Goal: Consume media (video, audio)

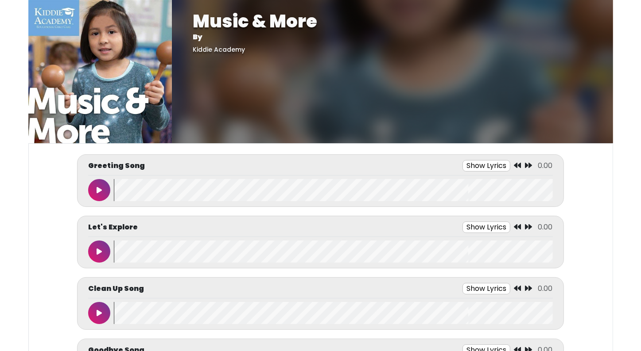
click at [96, 185] on button at bounding box center [99, 190] width 22 height 22
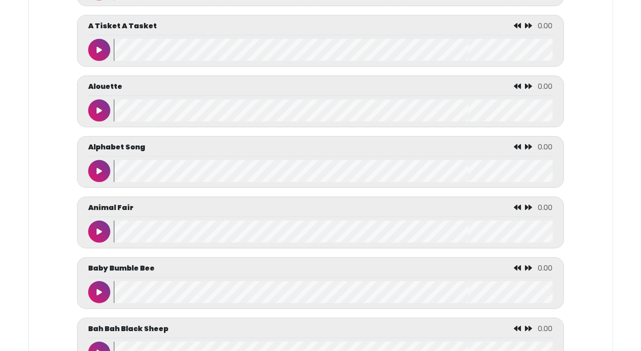
scroll to position [460, 0]
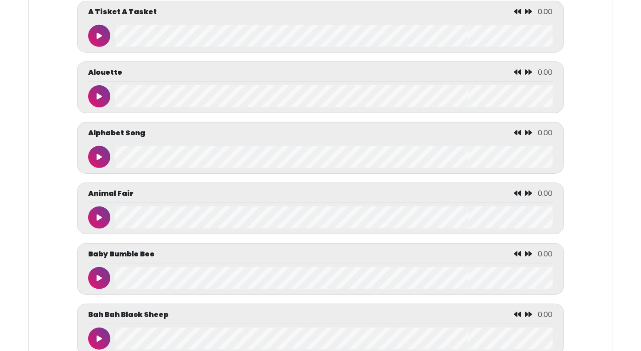
click at [97, 158] on icon at bounding box center [99, 157] width 5 height 7
click at [97, 158] on icon at bounding box center [99, 157] width 4 height 7
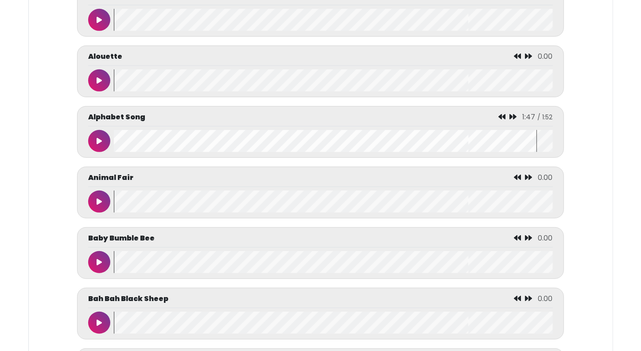
scroll to position [478, 0]
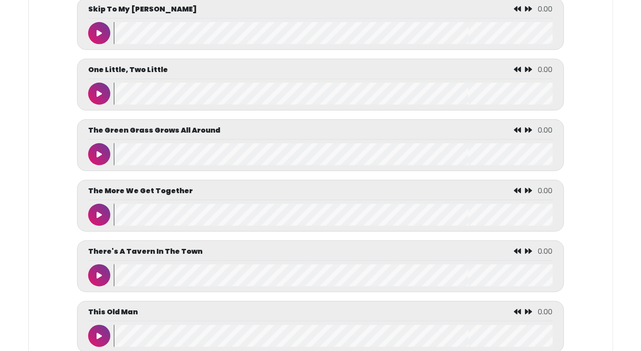
scroll to position [4094, 0]
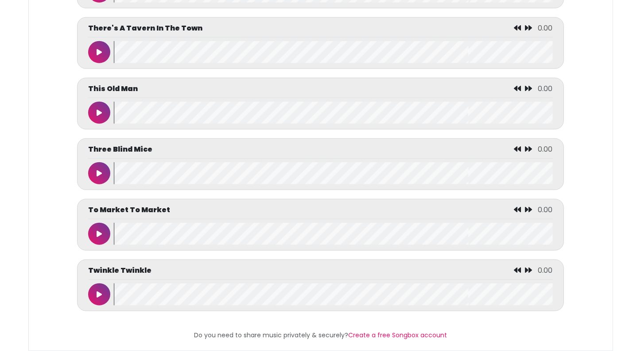
click at [102, 45] on button at bounding box center [99, 52] width 22 height 22
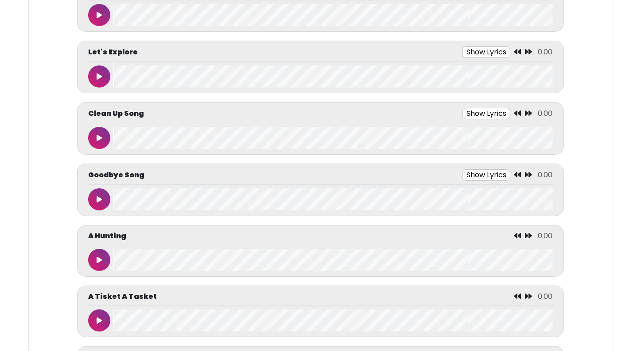
scroll to position [189, 0]
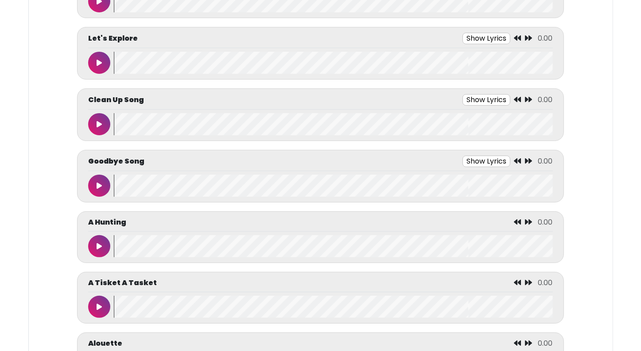
click at [100, 178] on button at bounding box center [99, 186] width 22 height 22
click at [101, 178] on button at bounding box center [99, 186] width 22 height 22
